Goal: Obtain resource: Download file/media

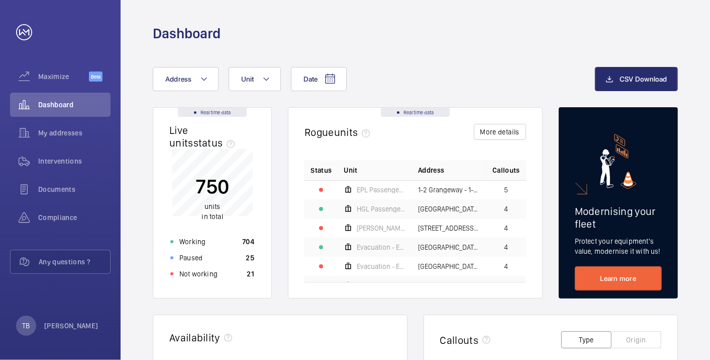
click at [323, 41] on div "Dashboard" at bounding box center [415, 33] width 525 height 19
click at [182, 71] on button "Address" at bounding box center [186, 79] width 66 height 24
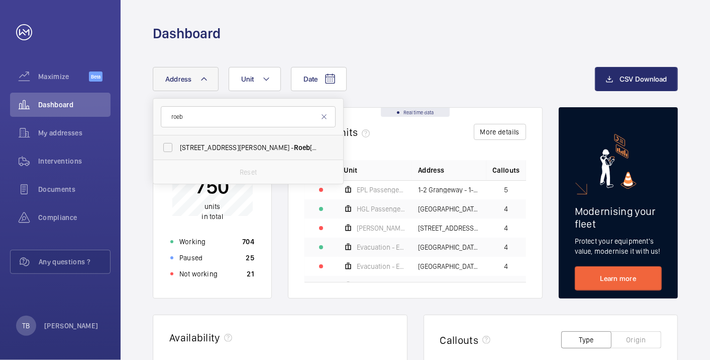
type input "roeb"
click at [233, 153] on label "[STREET_ADDRESS][PERSON_NAME]" at bounding box center [240, 147] width 175 height 24
click at [178, 153] on input "[STREET_ADDRESS][PERSON_NAME]" at bounding box center [168, 147] width 20 height 20
checkbox input "true"
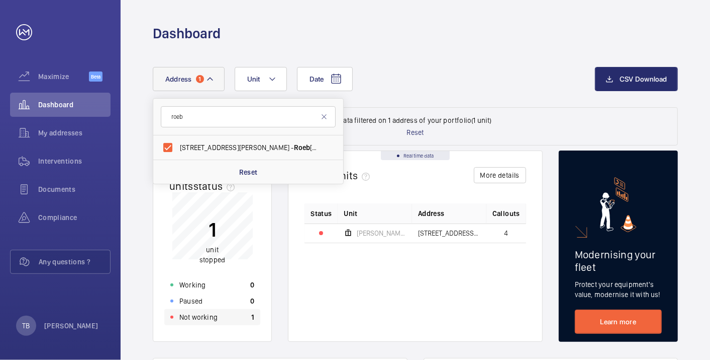
click at [204, 312] on p "Not working" at bounding box center [199, 317] width 38 height 10
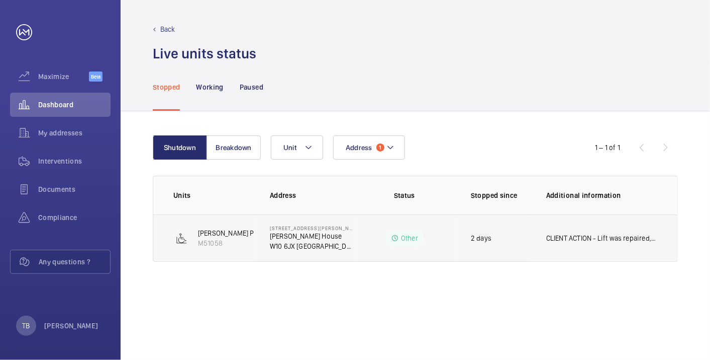
click at [597, 234] on p "CLIENT ACTION - Lift was repaired, but left OOS due to no insurance. WM ACTION …" at bounding box center [602, 238] width 111 height 10
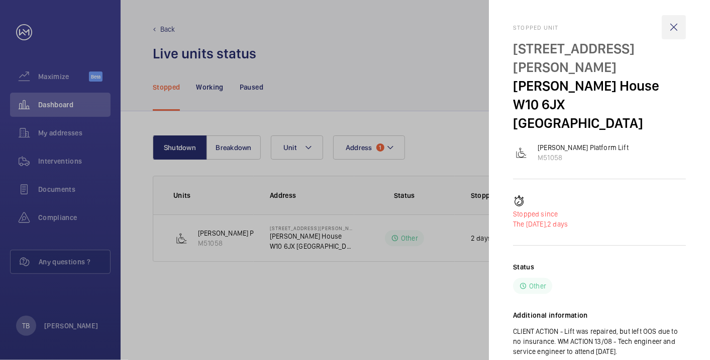
click at [676, 28] on wm-front-icon-button at bounding box center [674, 27] width 24 height 24
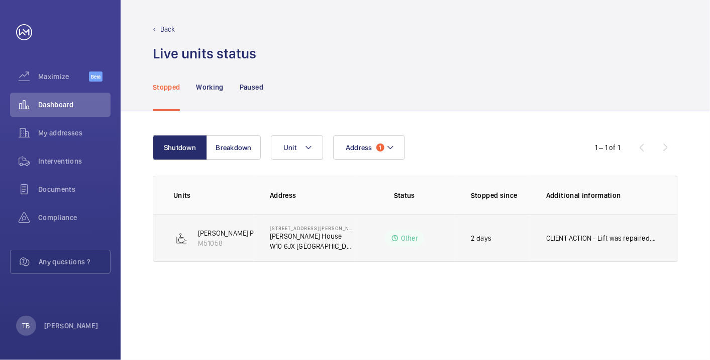
click at [305, 227] on p "[STREET_ADDRESS][PERSON_NAME]" at bounding box center [312, 228] width 84 height 6
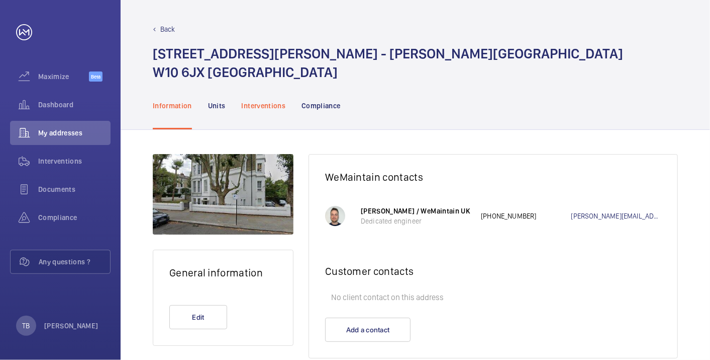
click at [258, 106] on p "Interventions" at bounding box center [264, 106] width 44 height 10
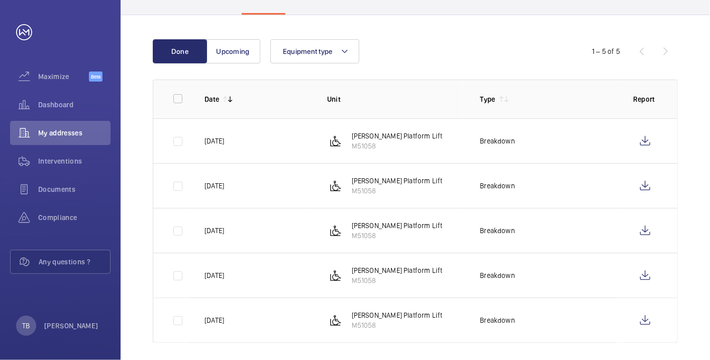
scroll to position [112, 0]
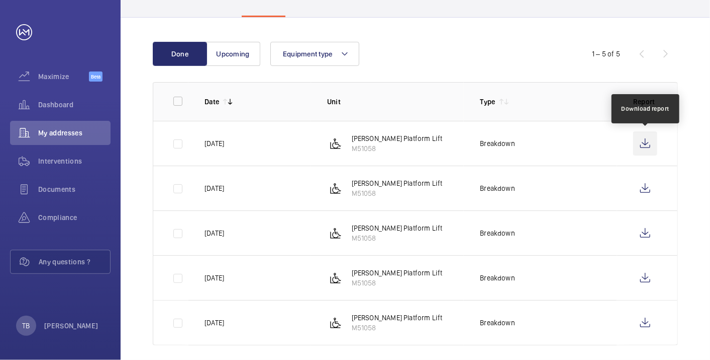
click at [646, 142] on wm-front-icon-button at bounding box center [646, 143] width 24 height 24
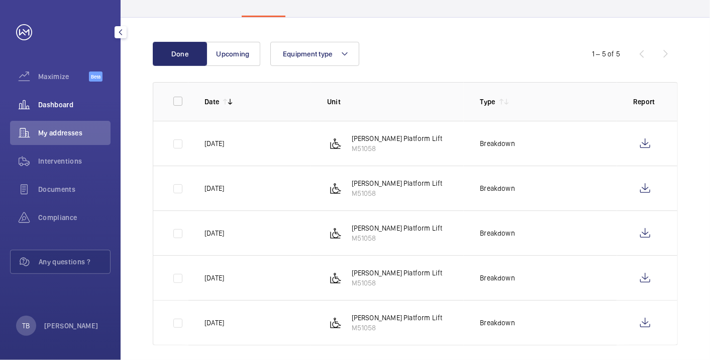
click at [59, 99] on div "Dashboard" at bounding box center [60, 105] width 101 height 24
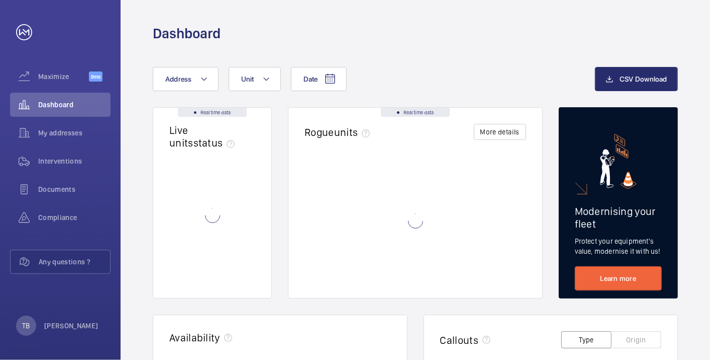
click at [416, 34] on div "Dashboard" at bounding box center [415, 33] width 525 height 19
